Goal: Transaction & Acquisition: Book appointment/travel/reservation

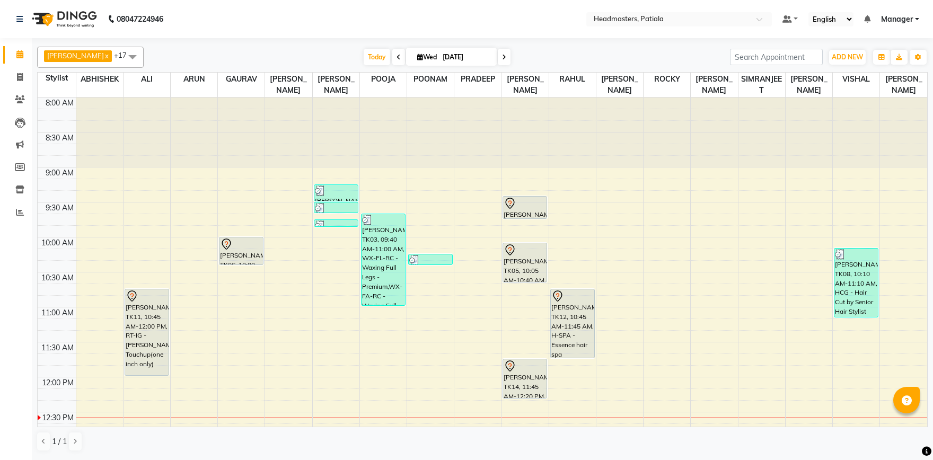
click at [136, 56] on span at bounding box center [132, 57] width 21 height 20
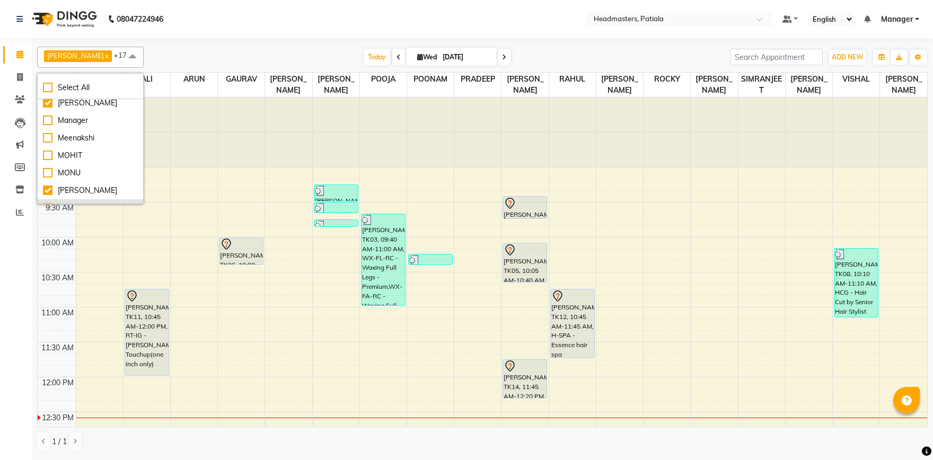
scroll to position [281, 0]
click at [48, 176] on div "Noor" at bounding box center [90, 176] width 95 height 11
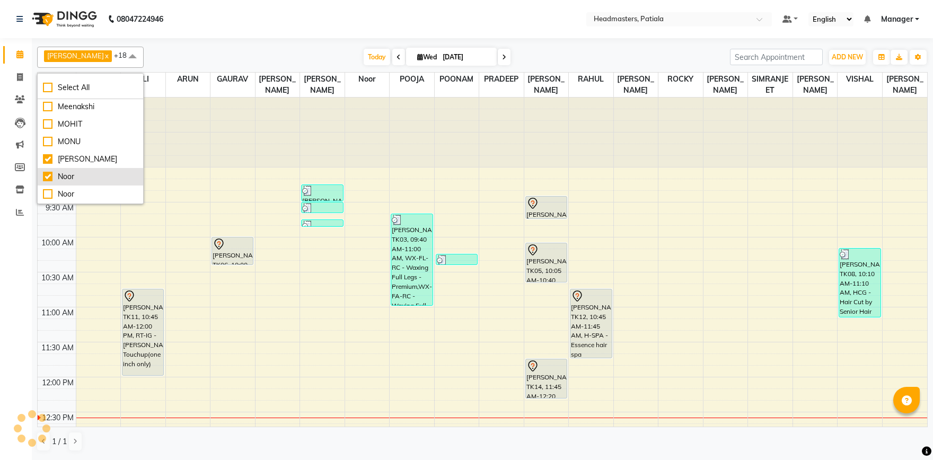
checkbox input "true"
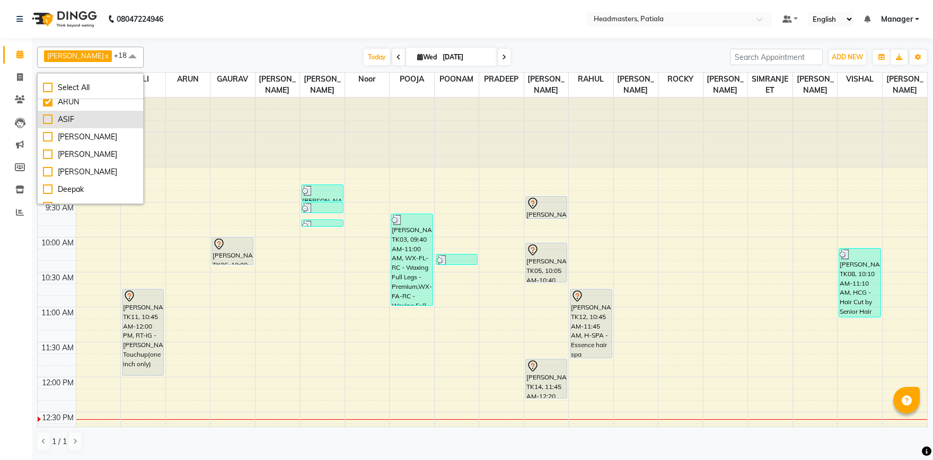
click at [49, 119] on div "ASIF" at bounding box center [90, 119] width 95 height 11
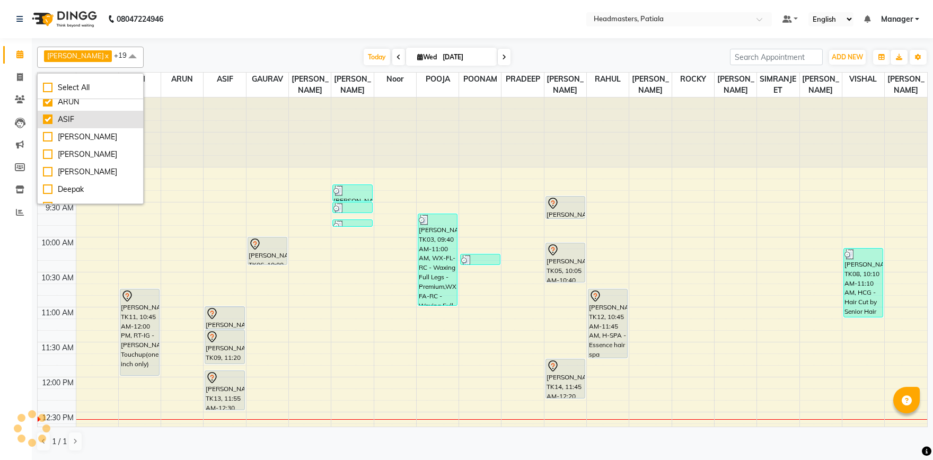
checkbox input "true"
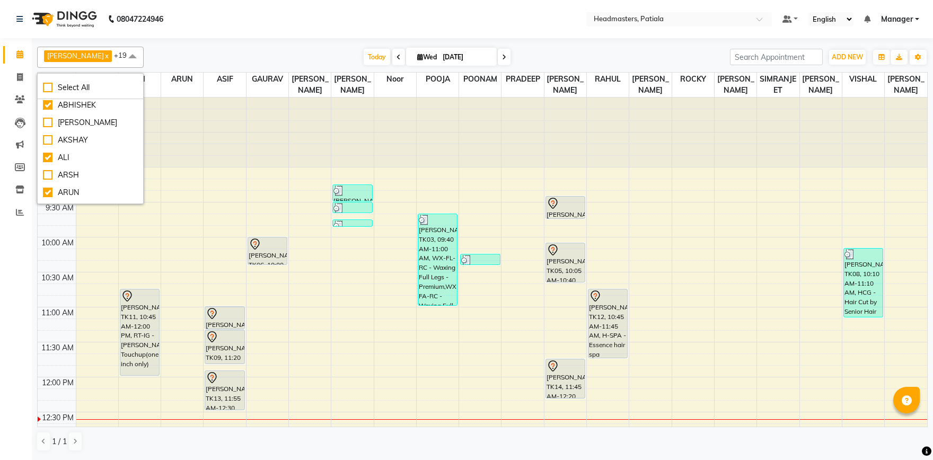
scroll to position [0, 0]
click at [53, 140] on div "AKSHAY" at bounding box center [90, 142] width 95 height 11
checkbox input "true"
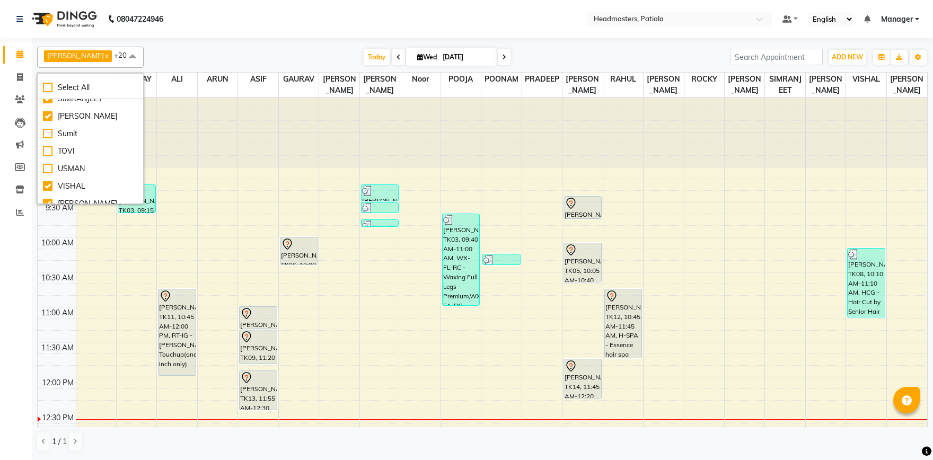
scroll to position [718, 0]
click at [48, 176] on div "Gramy" at bounding box center [90, 177] width 95 height 11
checkbox input "true"
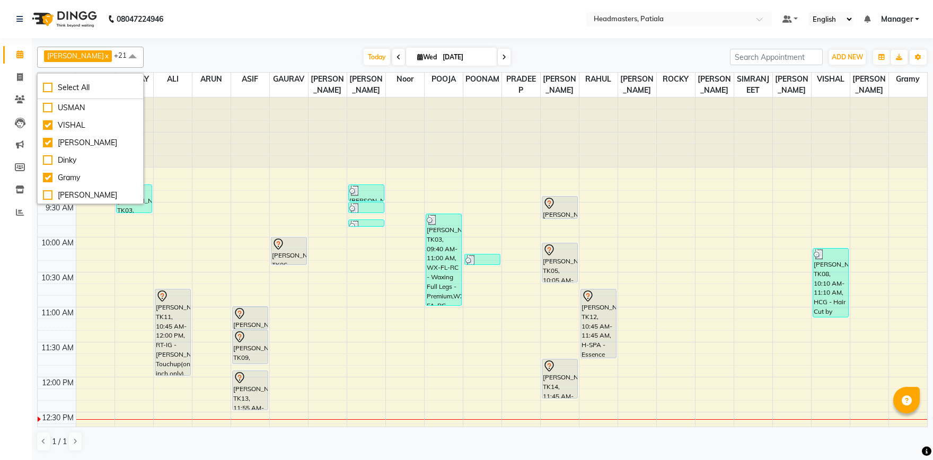
click at [204, 55] on div "[DATE] [DATE]" at bounding box center [437, 57] width 576 height 16
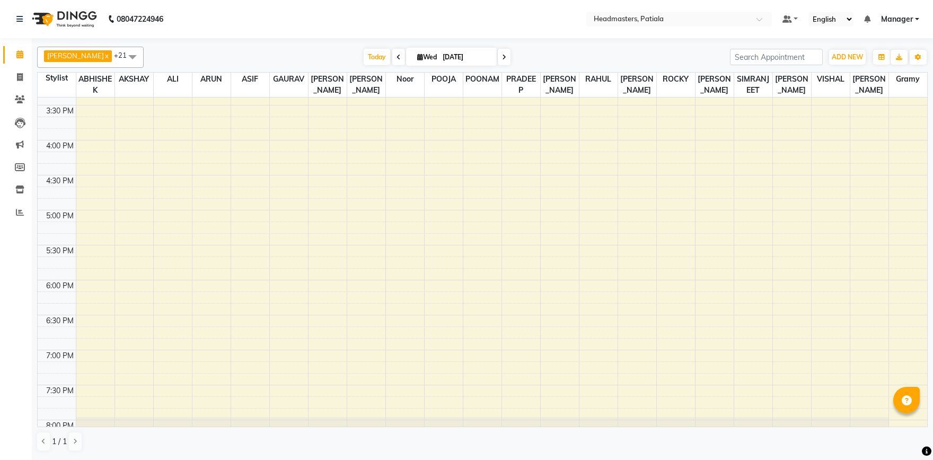
scroll to position [0, 0]
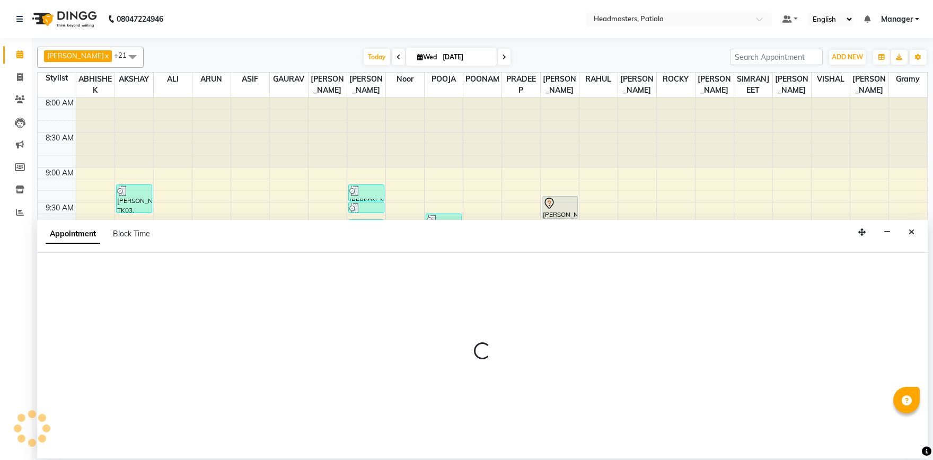
select select "51089"
select select "tentative"
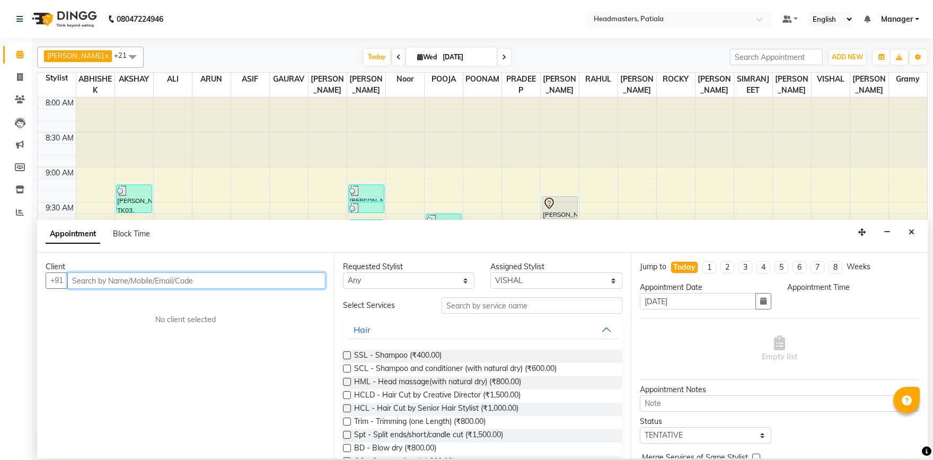
select select "690"
click at [159, 283] on input "text" at bounding box center [196, 281] width 258 height 16
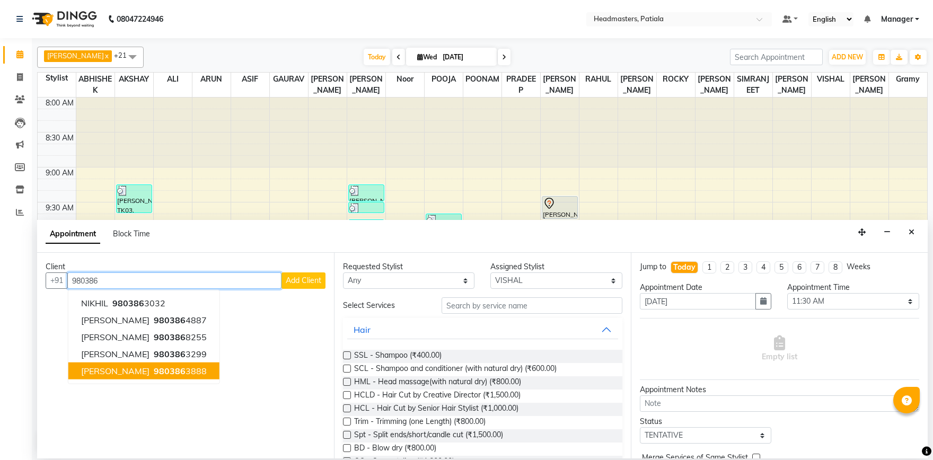
click at [196, 365] on button "[PERSON_NAME] 980386 3888" at bounding box center [143, 371] width 151 height 17
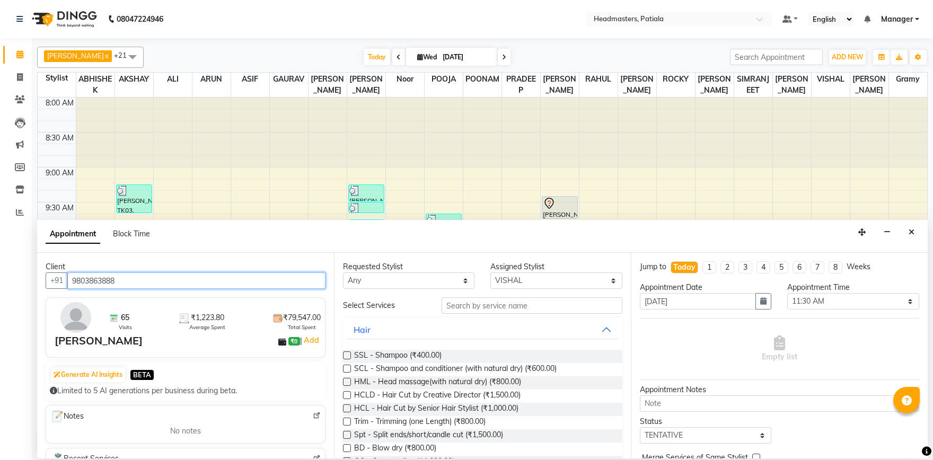
type input "9803863888"
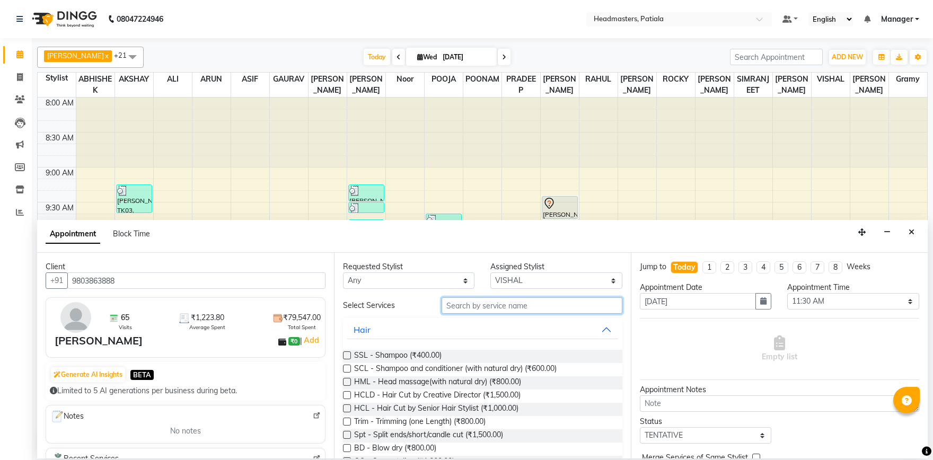
click at [505, 306] on input "text" at bounding box center [532, 306] width 181 height 16
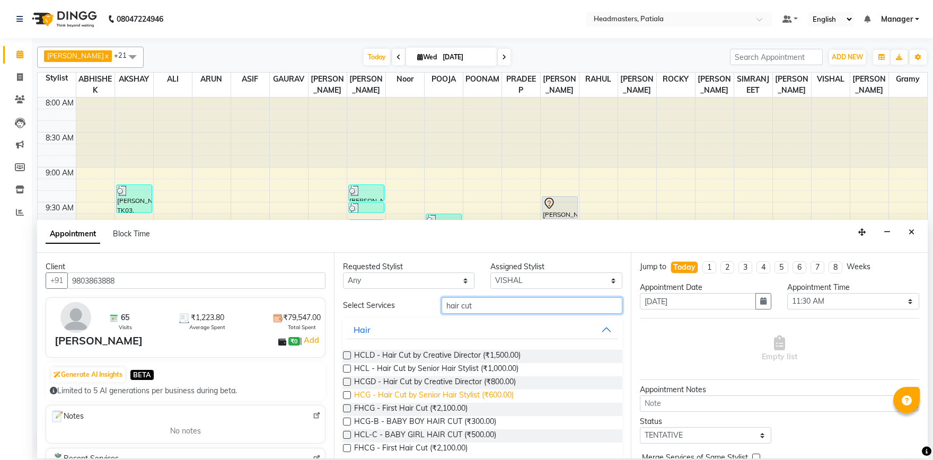
type input "hair cut"
click at [460, 394] on span "HCG - Hair Cut by Senior Hair Stylist (₹600.00)" at bounding box center [434, 396] width 160 height 13
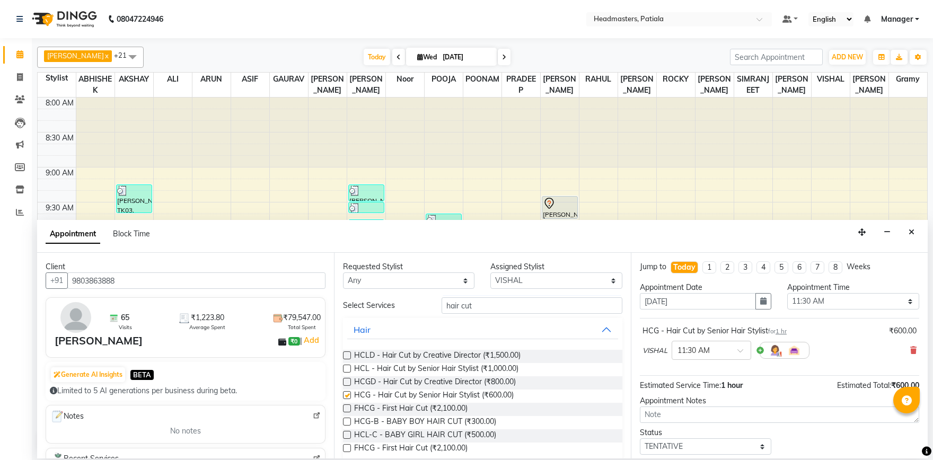
checkbox input "false"
click at [525, 300] on input "hair cut" at bounding box center [532, 306] width 181 height 16
type input "h"
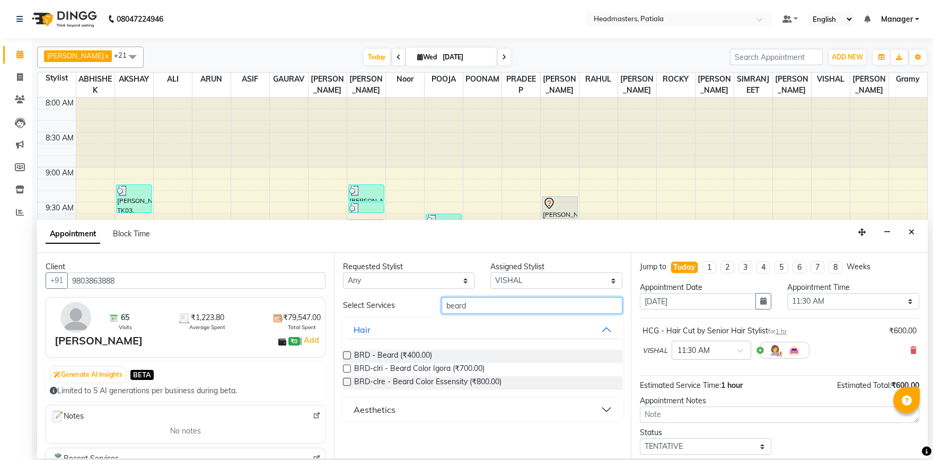
type input "beard"
click at [350, 354] on label at bounding box center [347, 356] width 8 height 8
click at [350, 354] on input "checkbox" at bounding box center [346, 356] width 7 height 7
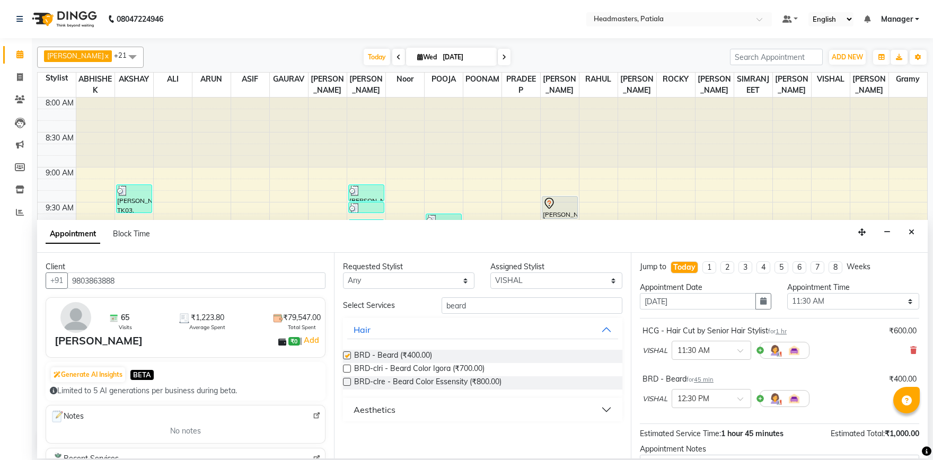
checkbox input "false"
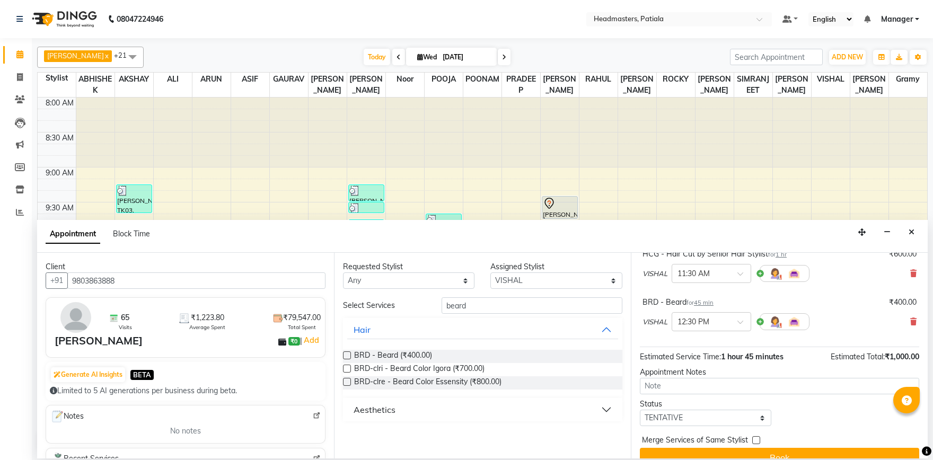
scroll to position [93, 0]
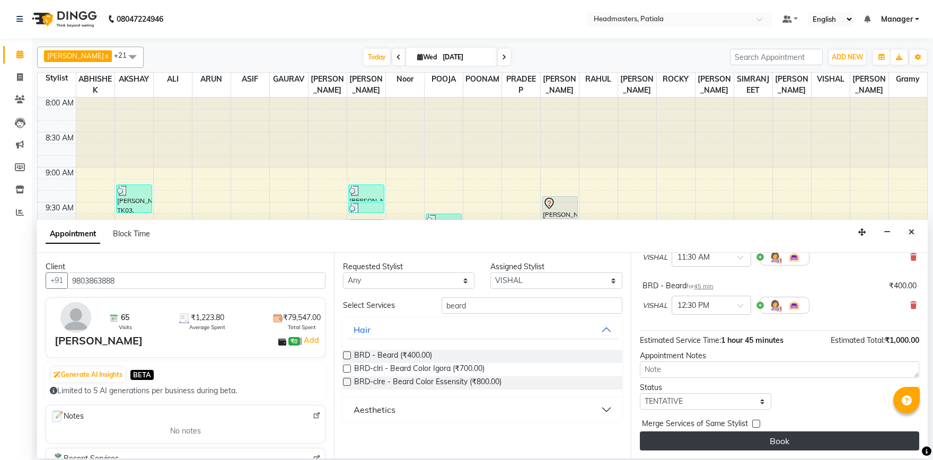
click at [773, 442] on button "Book" at bounding box center [780, 441] width 280 height 19
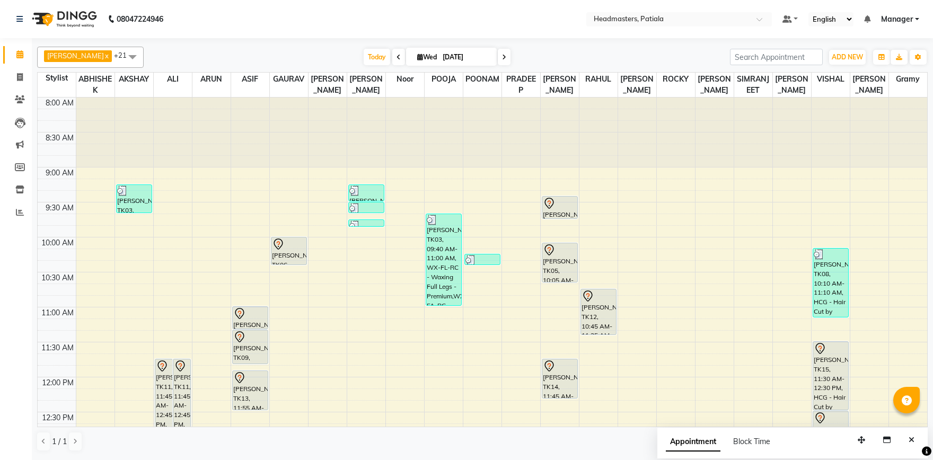
scroll to position [258, 0]
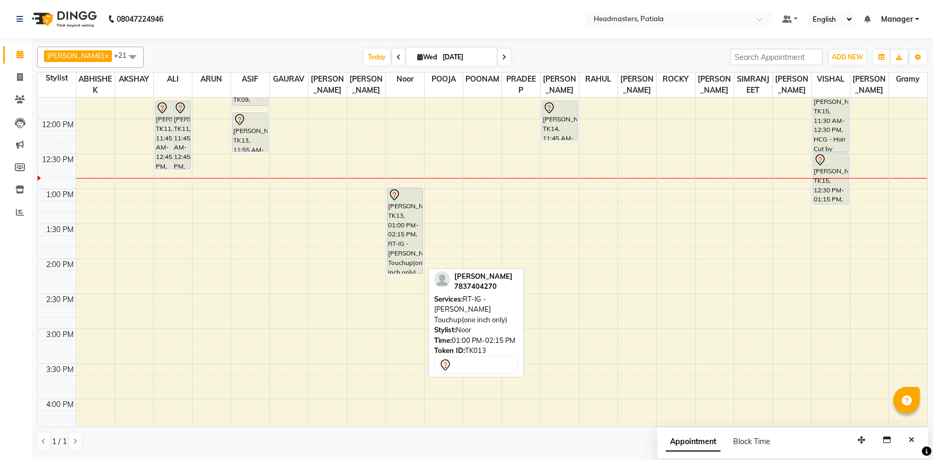
drag, startPoint x: 421, startPoint y: 272, endPoint x: 420, endPoint y: 157, distance: 114.6
click at [420, 157] on div "8:00 AM 8:30 AM 9:00 AM 9:30 AM 10:00 AM 10:30 AM 11:00 AM 11:30 AM 12:00 PM 12…" at bounding box center [483, 329] width 890 height 980
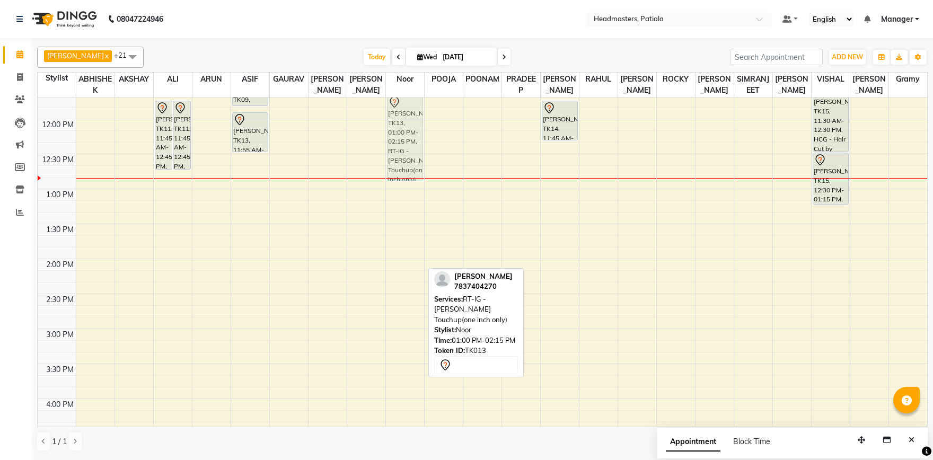
drag, startPoint x: 392, startPoint y: 232, endPoint x: 409, endPoint y: 143, distance: 90.6
click at [409, 143] on div "[PERSON_NAME], TK13, 01:00 PM-02:15 PM, RT-IG - [PERSON_NAME] Touchup(one inch …" at bounding box center [405, 329] width 38 height 980
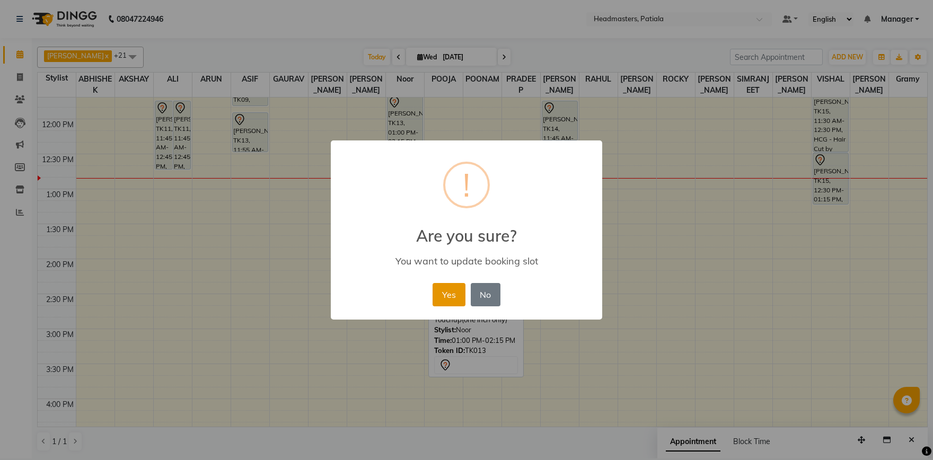
click at [451, 290] on button "Yes" at bounding box center [449, 294] width 32 height 23
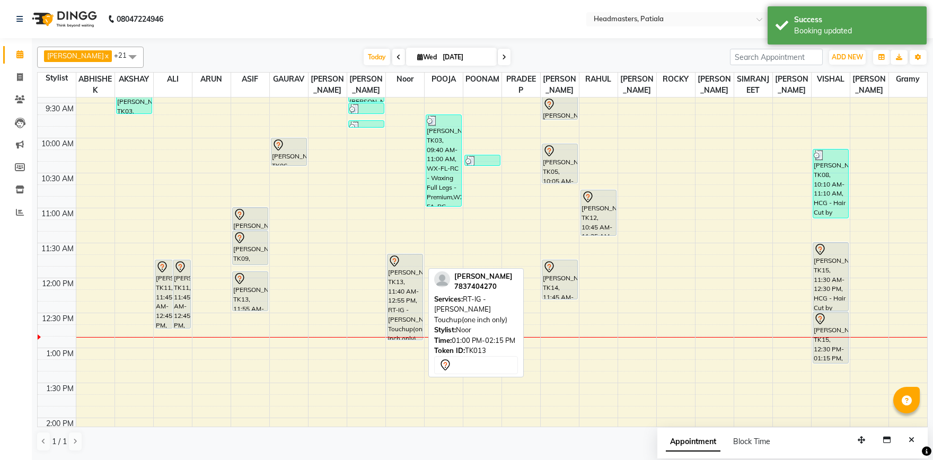
scroll to position [0, 0]
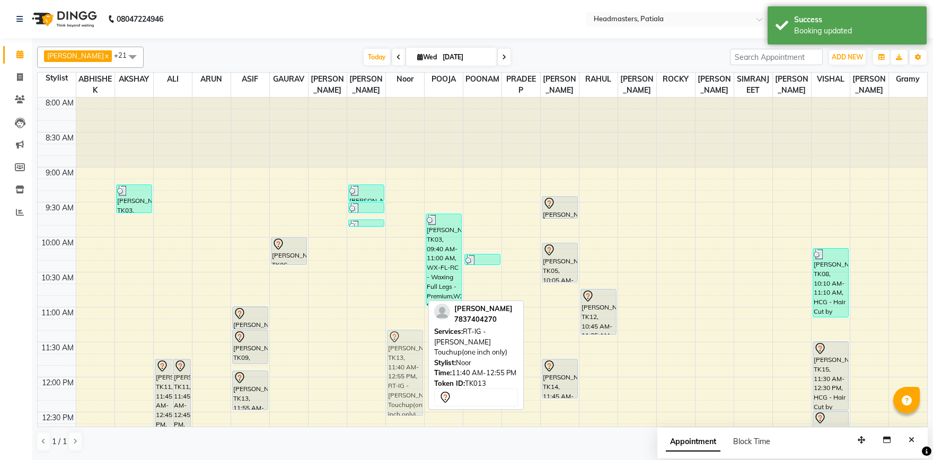
drag, startPoint x: 402, startPoint y: 367, endPoint x: 402, endPoint y: 348, distance: 18.6
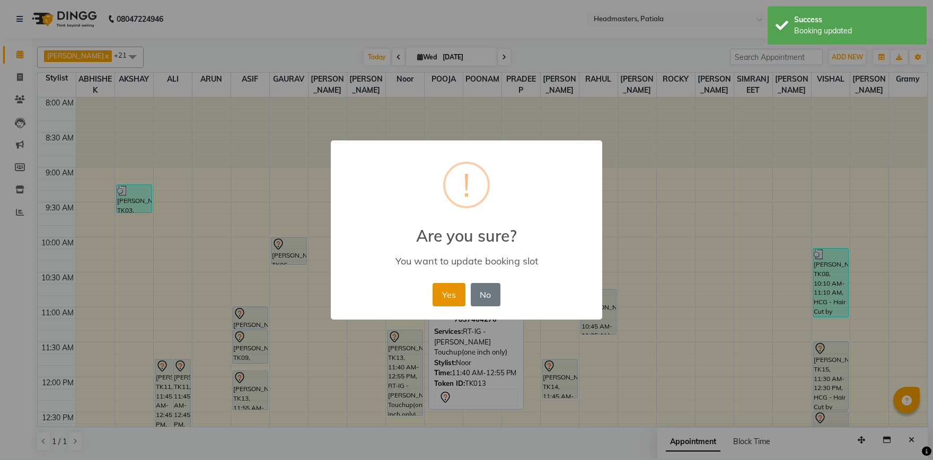
click at [453, 292] on button "Yes" at bounding box center [449, 294] width 32 height 23
